Goal: Navigation & Orientation: Find specific page/section

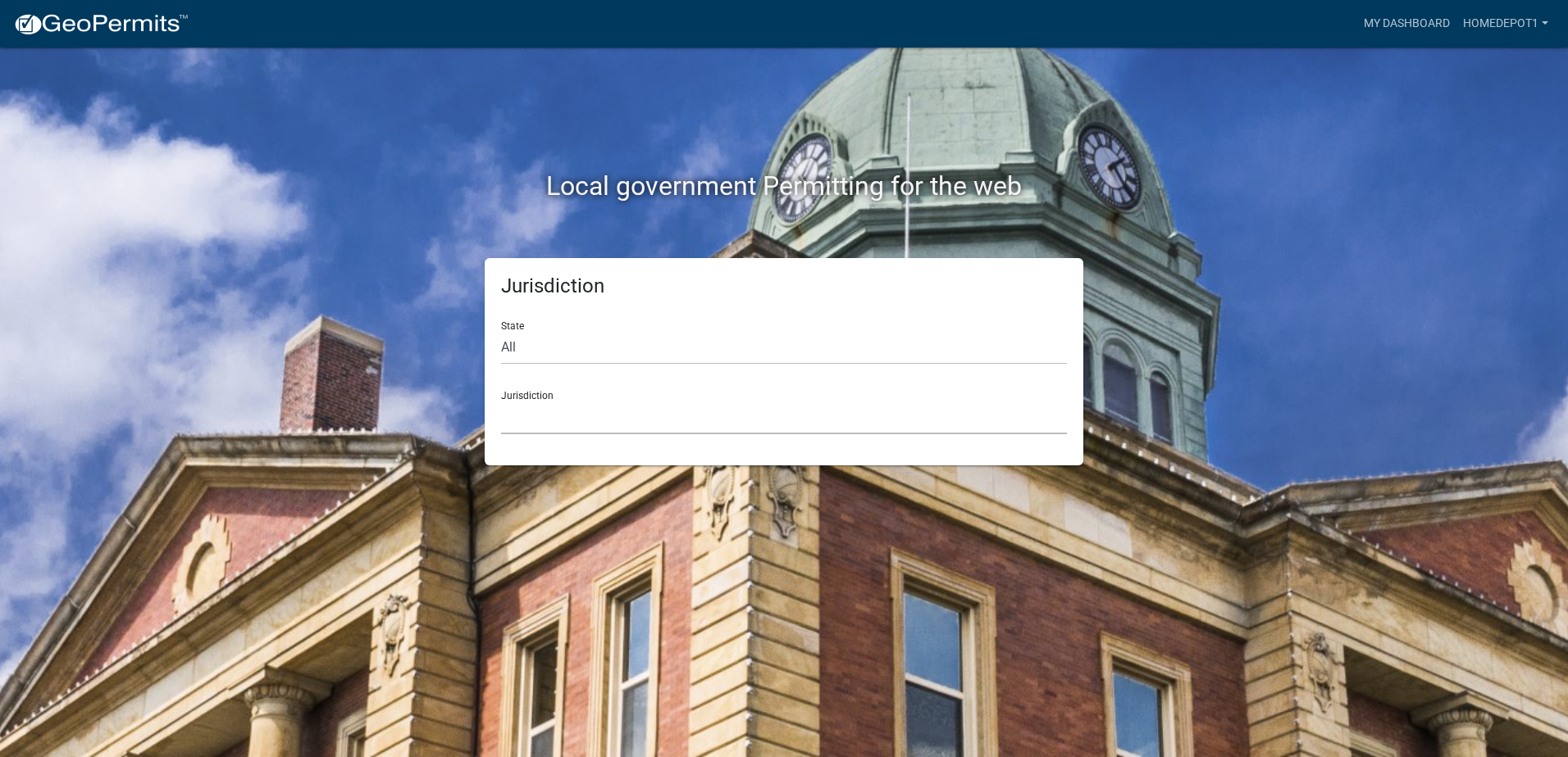
click at [627, 432] on select "[GEOGRAPHIC_DATA], [US_STATE] [GEOGRAPHIC_DATA], [US_STATE][PERSON_NAME][GEOGRA…" at bounding box center [784, 418] width 566 height 34
click at [256, 349] on div "Local government Permitting for the web Jurisdiction State All [US_STATE] [US_S…" at bounding box center [784, 378] width 1568 height 757
click at [570, 352] on select "All [US_STATE] [US_STATE] [US_STATE] [US_STATE] [US_STATE] [US_STATE] [US_STATE…" at bounding box center [784, 347] width 566 height 34
select select "[US_STATE]"
click at [501, 331] on select "All [US_STATE] [US_STATE] [US_STATE] [US_STATE] [US_STATE] [US_STATE] [US_STATE…" at bounding box center [784, 347] width 566 height 34
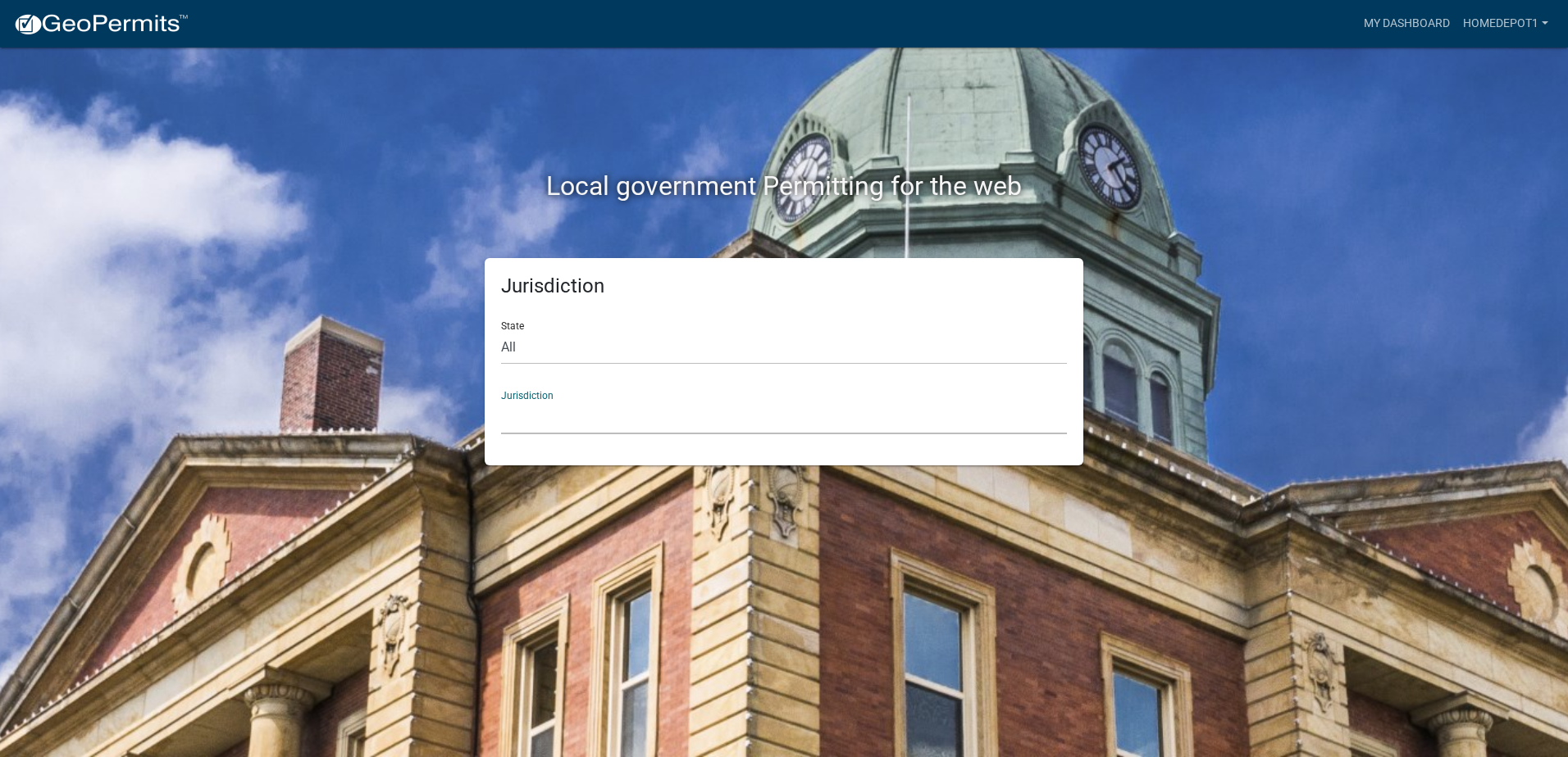
click at [570, 426] on select "City of [GEOGRAPHIC_DATA], [US_STATE] City of [GEOGRAPHIC_DATA], [US_STATE] Cit…" at bounding box center [784, 418] width 566 height 34
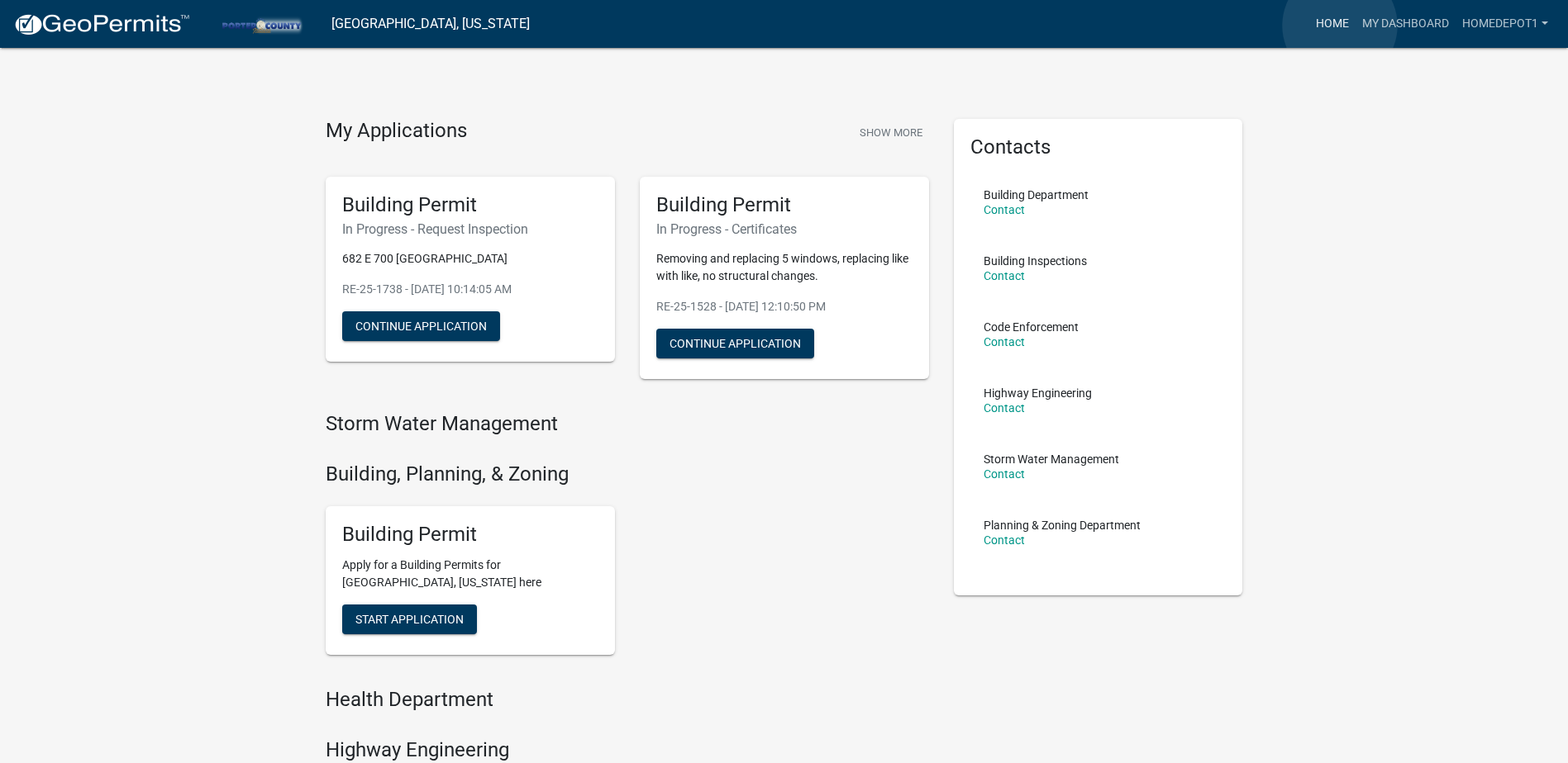
click at [1340, 25] on link "Home" at bounding box center [1332, 24] width 47 height 32
click at [1400, 15] on link "My Dashboard" at bounding box center [1406, 24] width 100 height 32
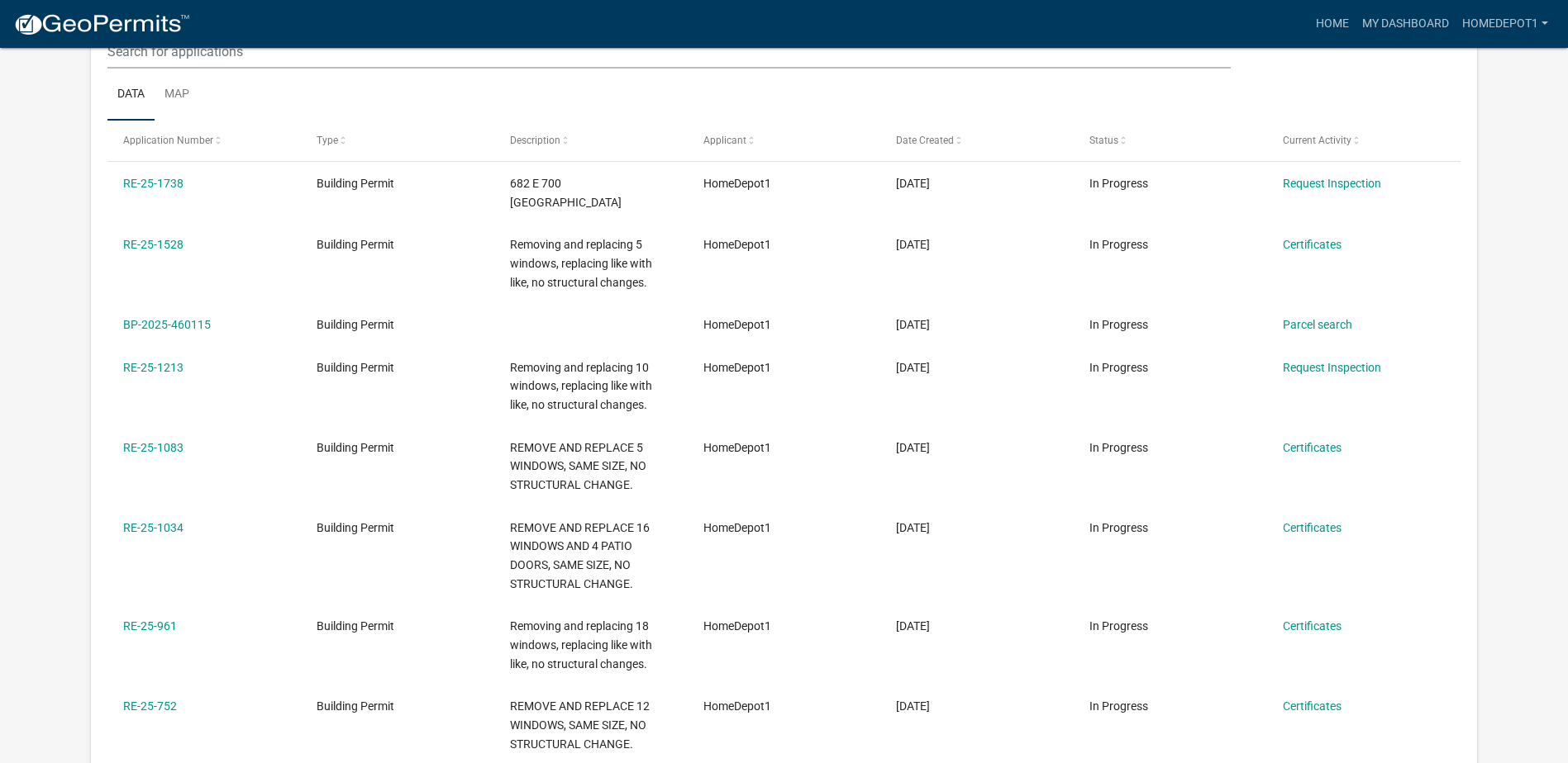
scroll to position [219, 0]
